Goal: Transaction & Acquisition: Book appointment/travel/reservation

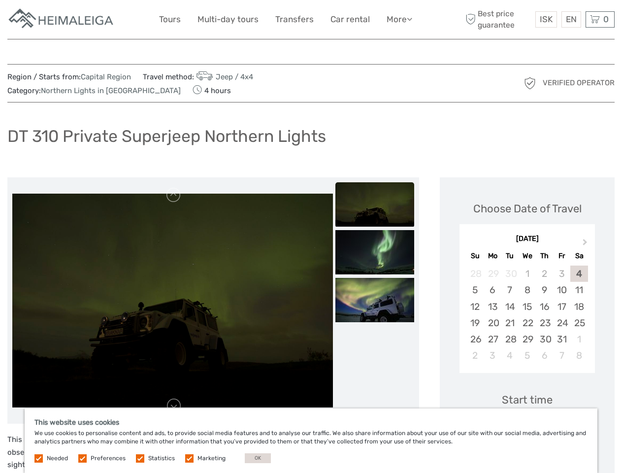
click at [398, 19] on link "More" at bounding box center [399, 19] width 26 height 14
click at [410, 19] on icon at bounding box center [409, 19] width 5 height 8
click at [546, 19] on span "ISK" at bounding box center [546, 19] width 13 height 10
click at [571, 19] on div "EN English Español Deutsch" at bounding box center [571, 19] width 20 height 16
click at [600, 19] on div "0 Items Total 0 ISK Checkout The shopping cart is empty." at bounding box center [599, 19] width 29 height 16
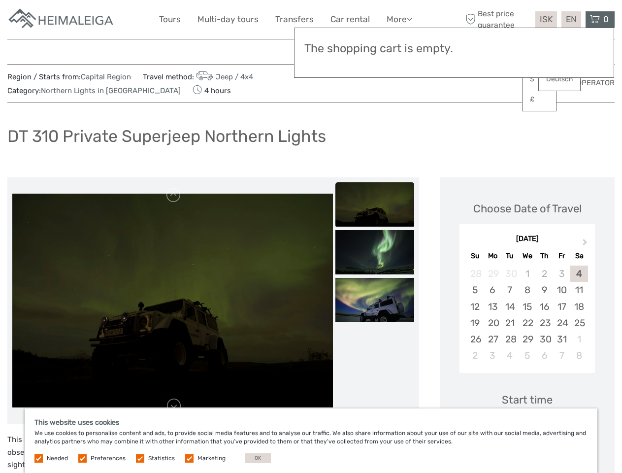
click at [172, 300] on img at bounding box center [172, 300] width 321 height 214
click at [375, 204] on img at bounding box center [374, 204] width 79 height 44
click at [375, 252] on img at bounding box center [374, 252] width 79 height 44
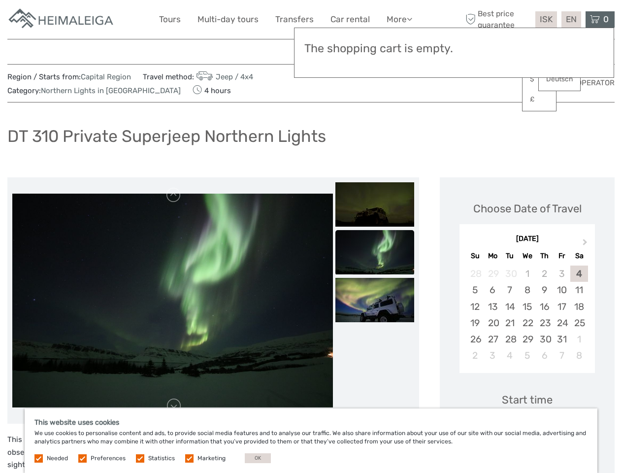
click at [375, 300] on img at bounding box center [374, 300] width 79 height 44
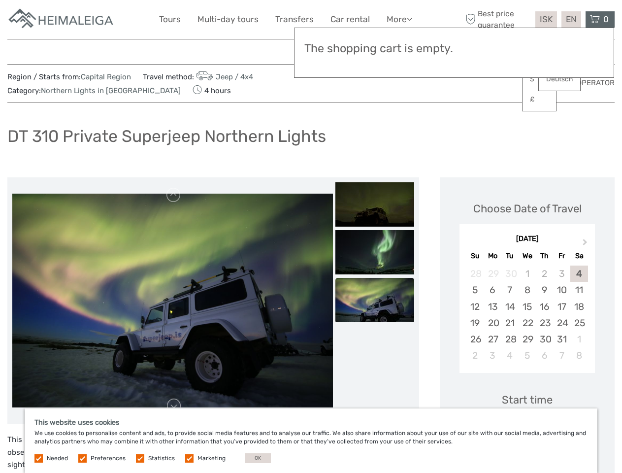
click at [586, 244] on button "Next Month" at bounding box center [586, 244] width 16 height 16
